Goal: Information Seeking & Learning: Learn about a topic

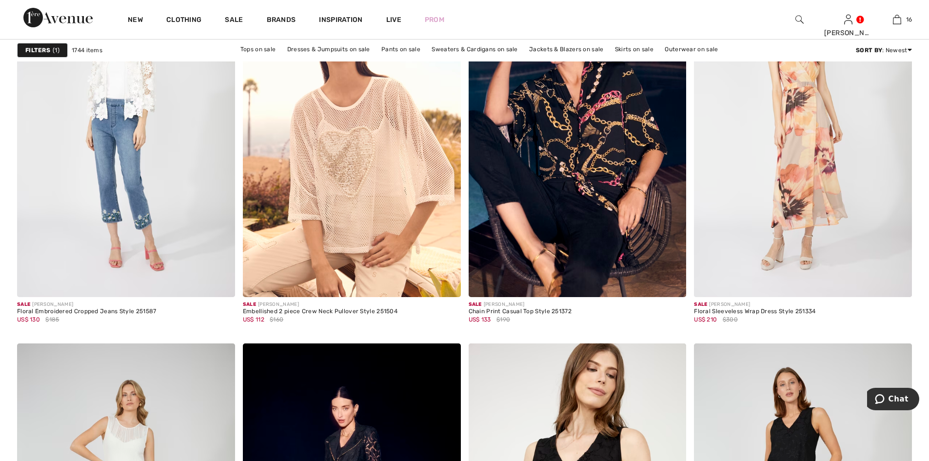
scroll to position [2194, 0]
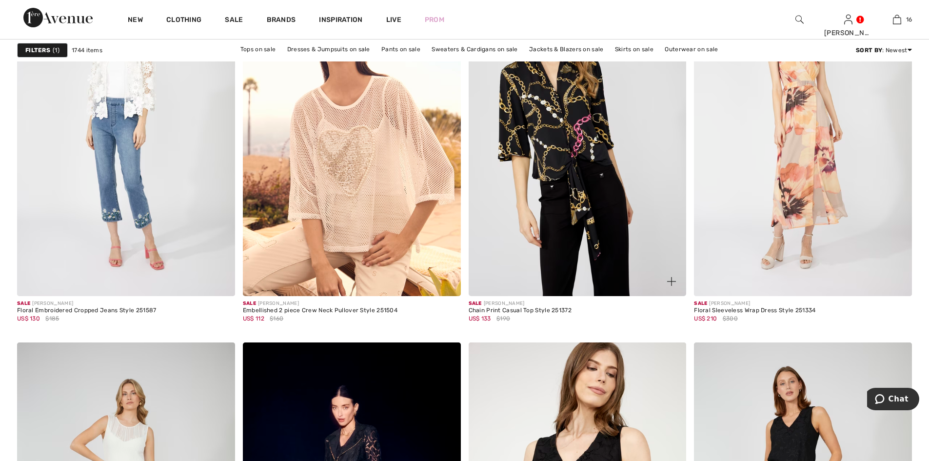
click at [551, 140] on img at bounding box center [578, 132] width 218 height 327
click at [552, 131] on img at bounding box center [578, 132] width 218 height 327
click at [552, 126] on img at bounding box center [578, 132] width 218 height 327
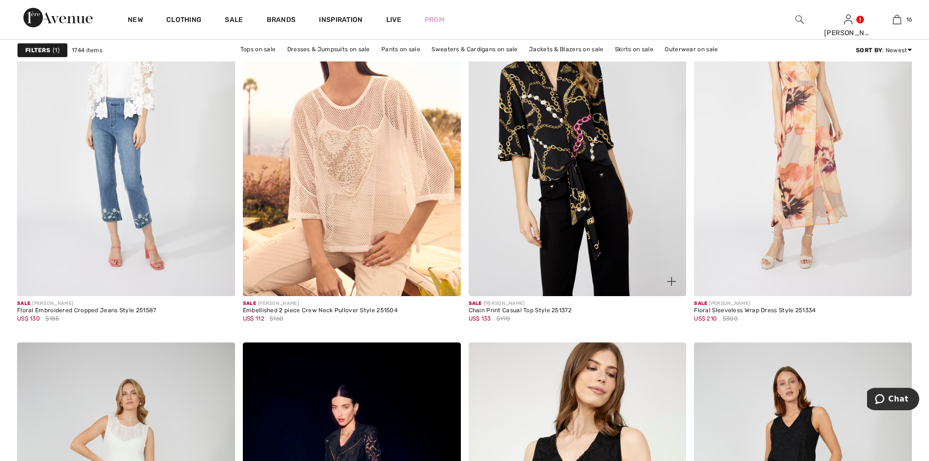
click at [552, 126] on img at bounding box center [578, 132] width 218 height 327
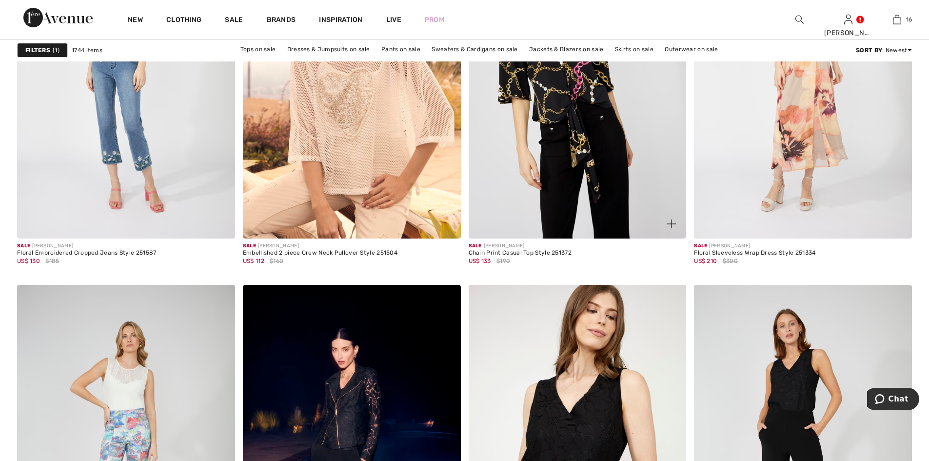
scroll to position [2243, 0]
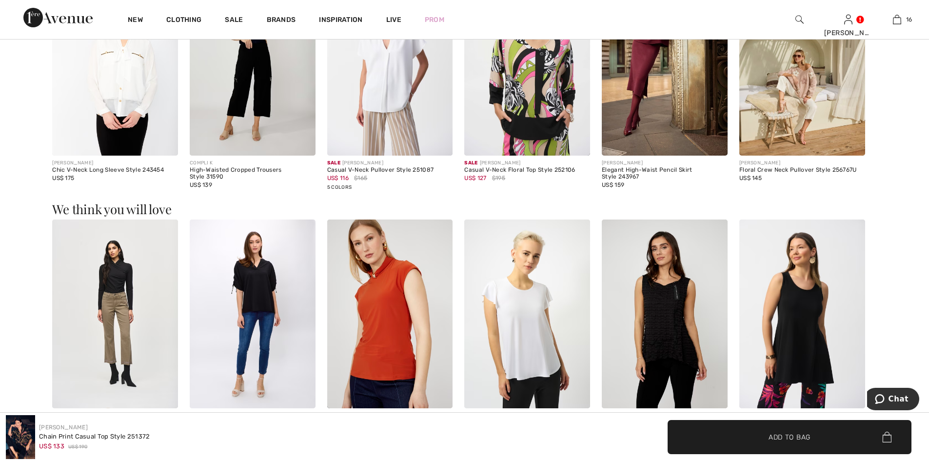
scroll to position [1219, 0]
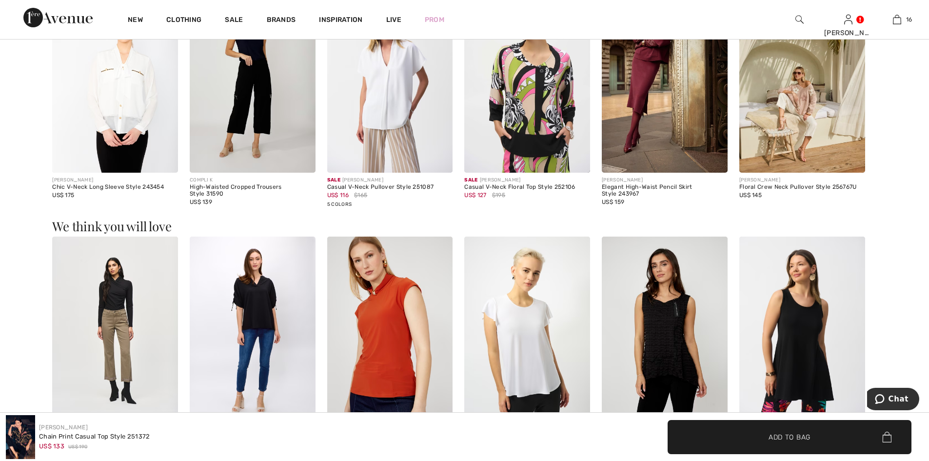
click at [127, 81] on img at bounding box center [115, 78] width 126 height 189
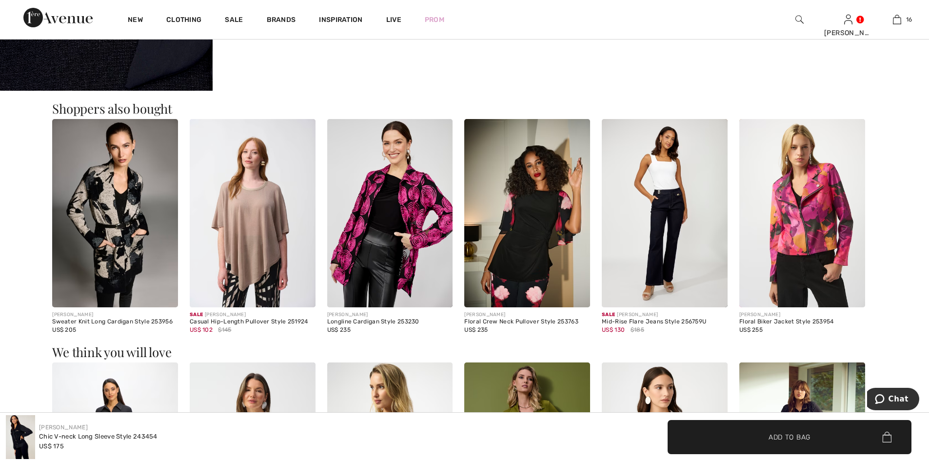
scroll to position [1170, 0]
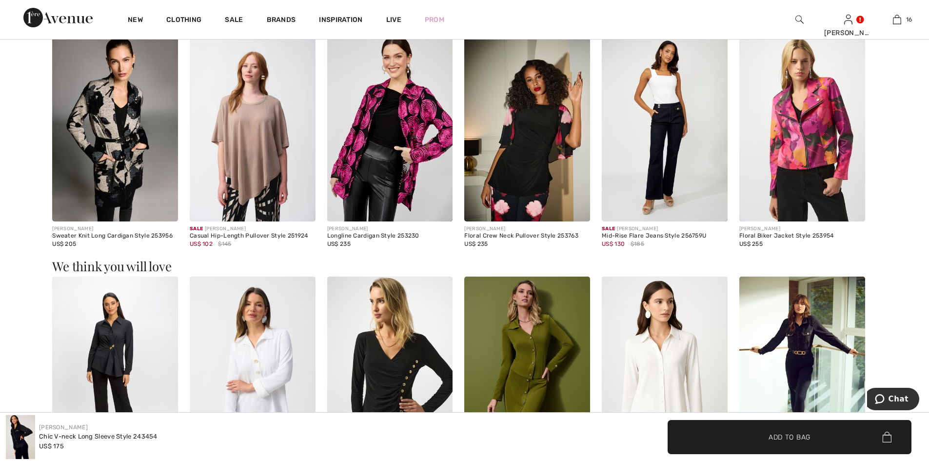
click at [416, 137] on img at bounding box center [390, 127] width 126 height 189
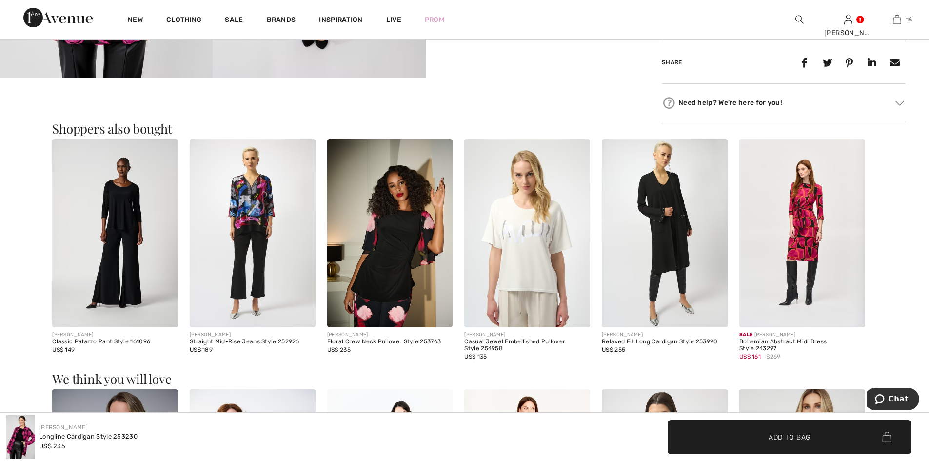
scroll to position [780, 0]
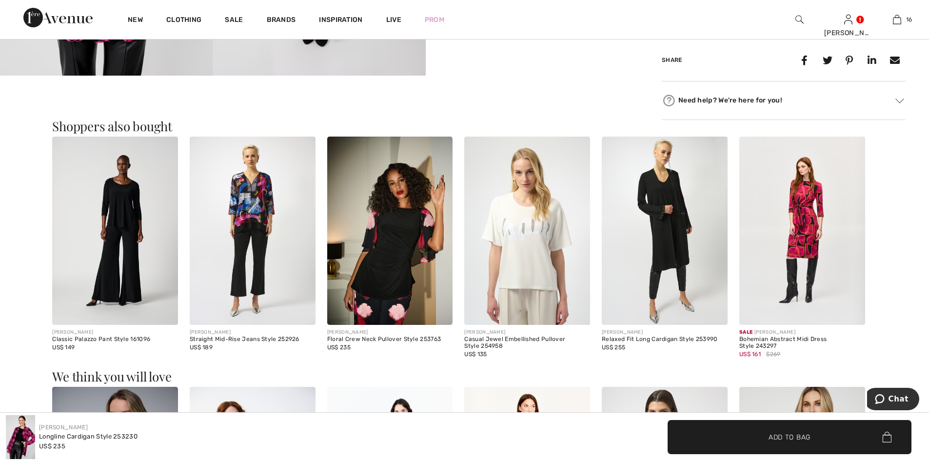
click at [396, 263] on img at bounding box center [390, 231] width 126 height 189
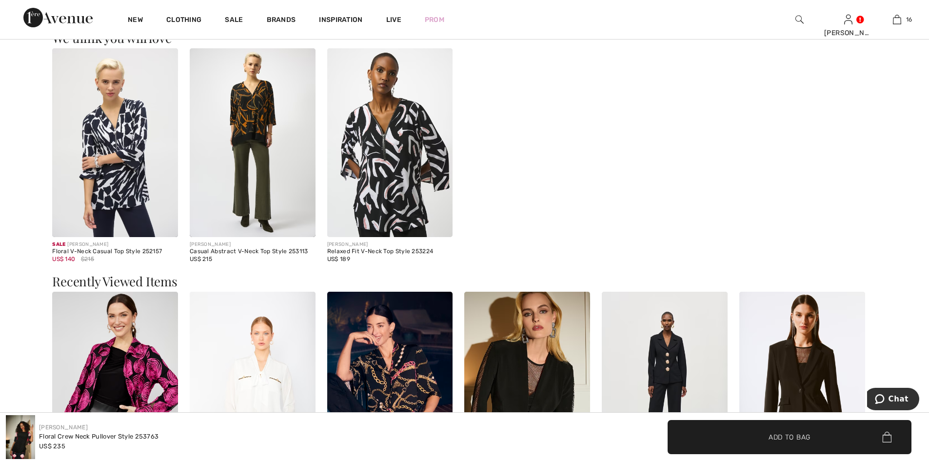
scroll to position [1609, 0]
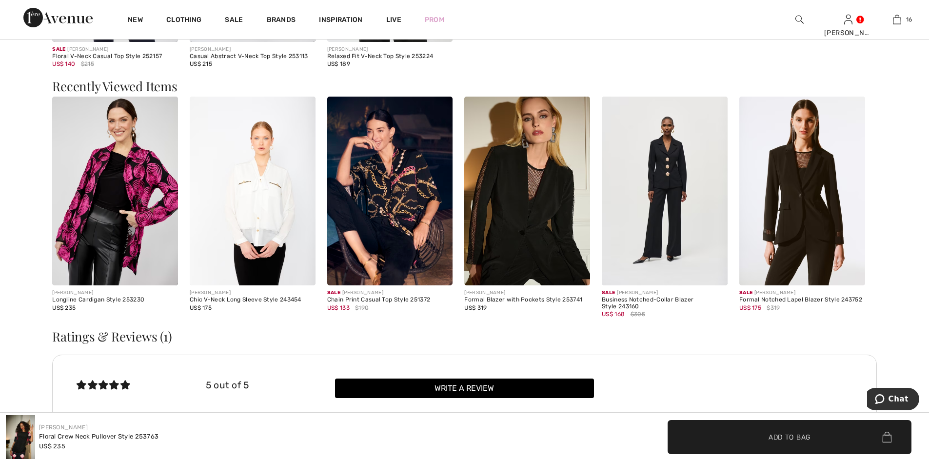
click at [495, 205] on img at bounding box center [527, 191] width 126 height 189
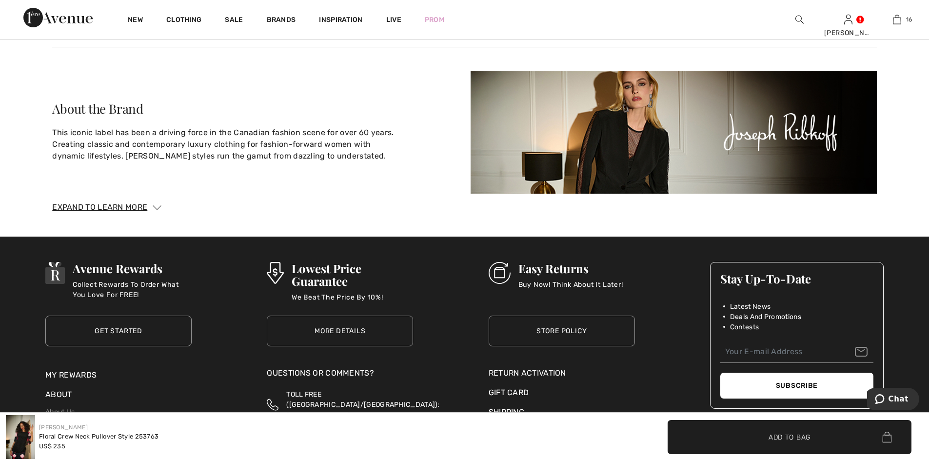
scroll to position [2266, 0]
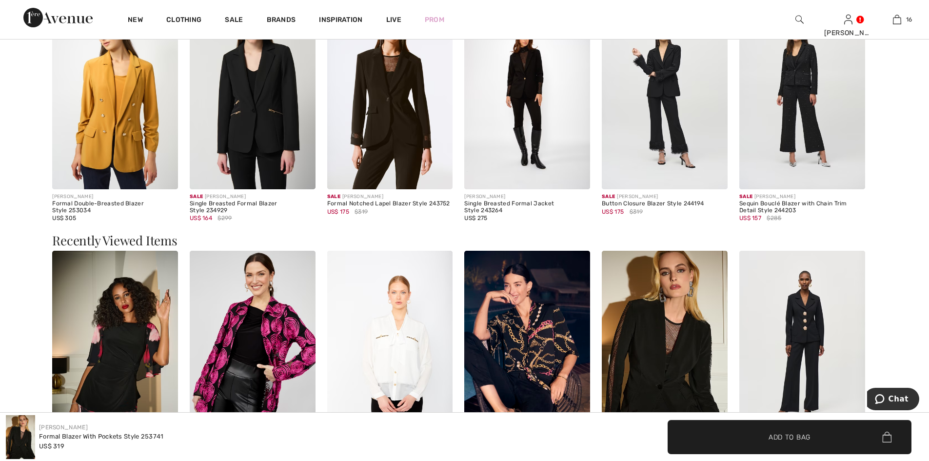
scroll to position [1463, 0]
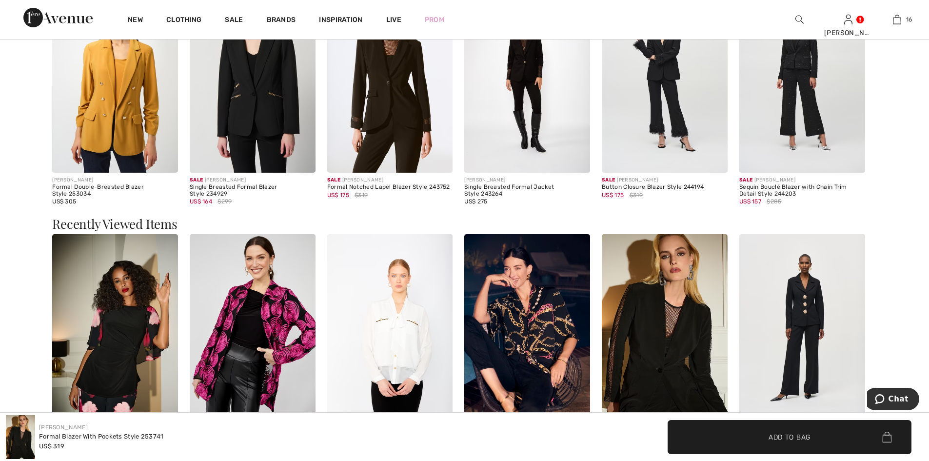
click at [117, 122] on img at bounding box center [115, 78] width 126 height 189
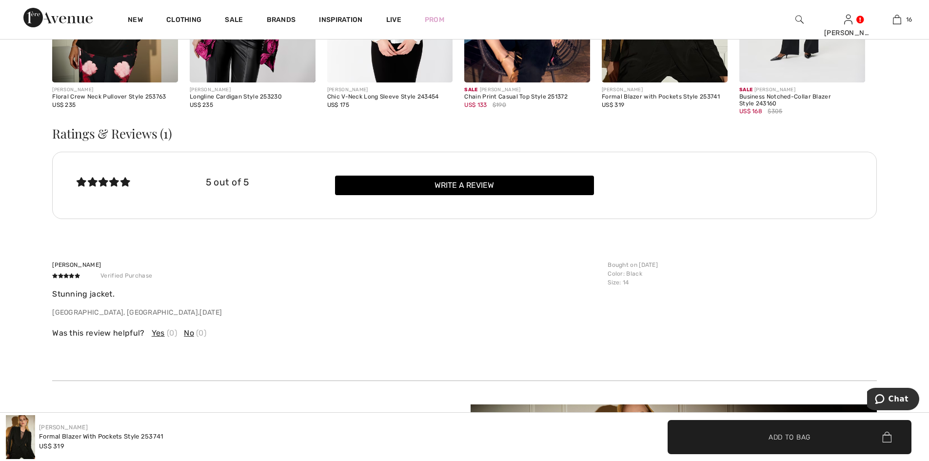
scroll to position [1739, 0]
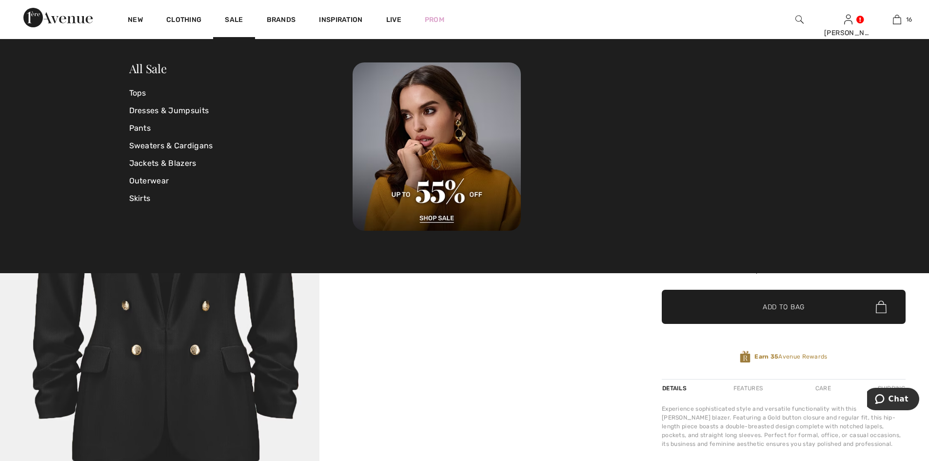
click at [231, 17] on link "Sale" at bounding box center [234, 21] width 18 height 10
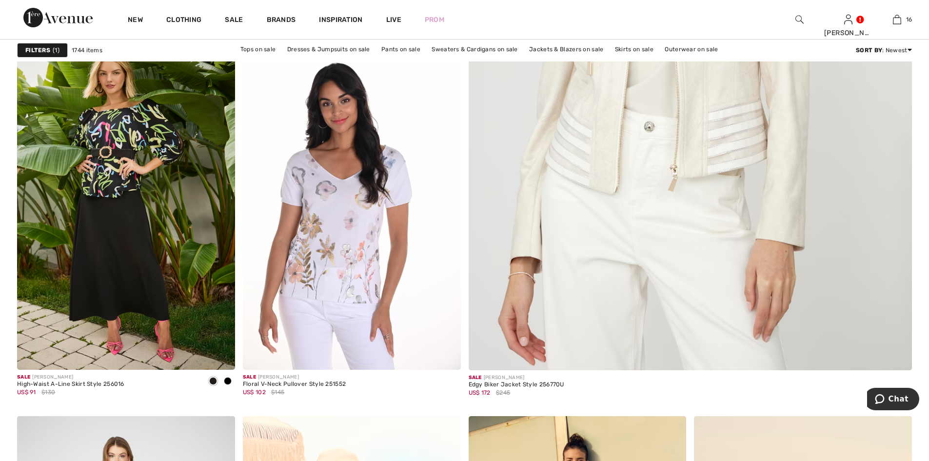
scroll to position [341, 0]
